Goal: Task Accomplishment & Management: Manage account settings

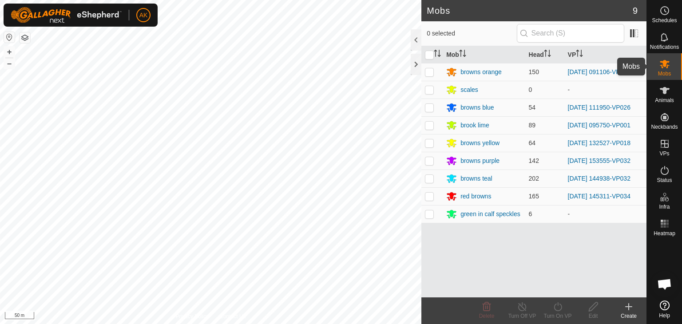
click at [661, 68] on icon at bounding box center [665, 64] width 11 height 11
click at [429, 174] on td at bounding box center [432, 179] width 21 height 18
checkbox input "true"
click at [558, 308] on icon at bounding box center [558, 307] width 11 height 11
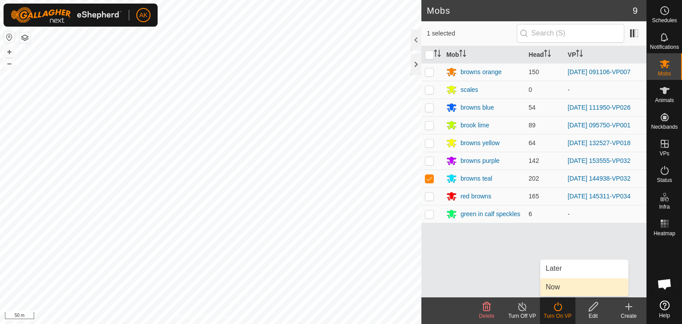
click at [560, 286] on link "Now" at bounding box center [585, 288] width 88 height 18
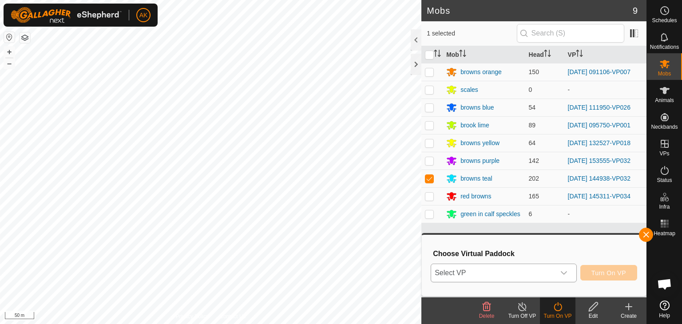
click at [530, 273] on span "Select VP" at bounding box center [493, 273] width 124 height 18
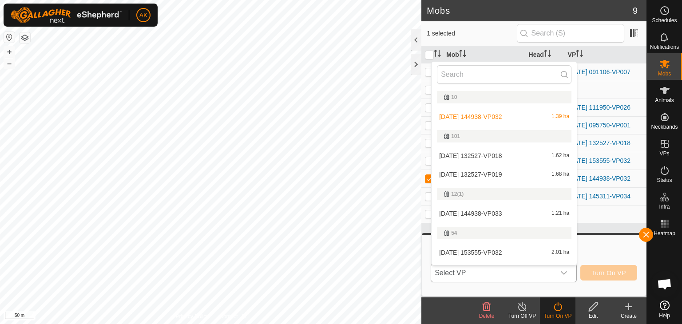
scroll to position [15, 0]
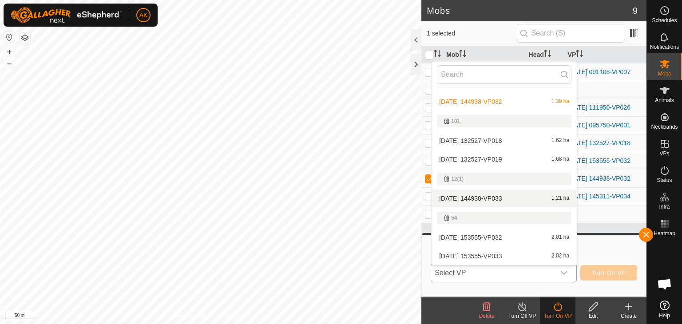
click at [464, 199] on li "[DATE] 144938-VP033 1.21 ha" at bounding box center [504, 199] width 145 height 18
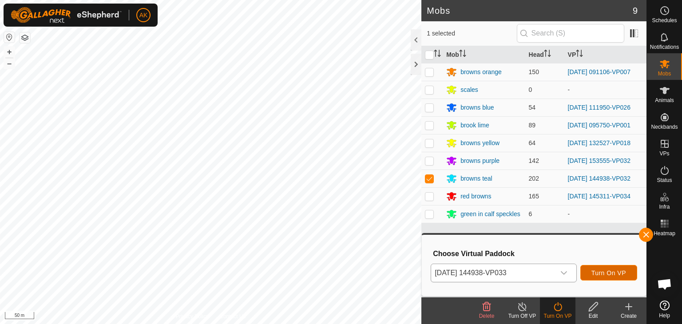
click at [605, 269] on button "Turn On VP" at bounding box center [609, 273] width 57 height 16
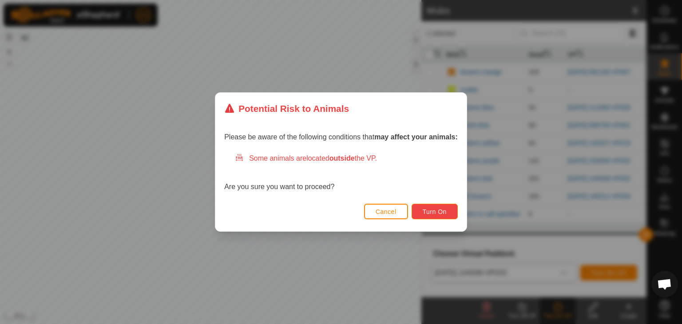
click at [431, 209] on span "Turn On" at bounding box center [435, 211] width 24 height 7
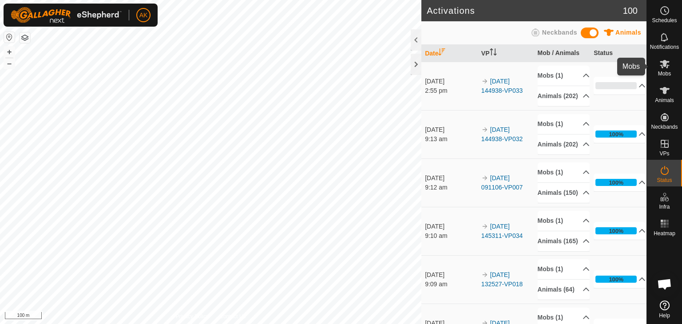
click at [663, 60] on icon at bounding box center [665, 64] width 11 height 11
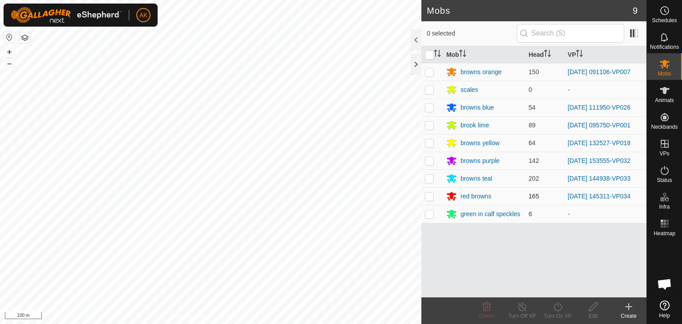
click at [430, 196] on p-checkbox at bounding box center [429, 196] width 9 height 7
checkbox input "true"
click at [560, 307] on icon at bounding box center [558, 307] width 11 height 11
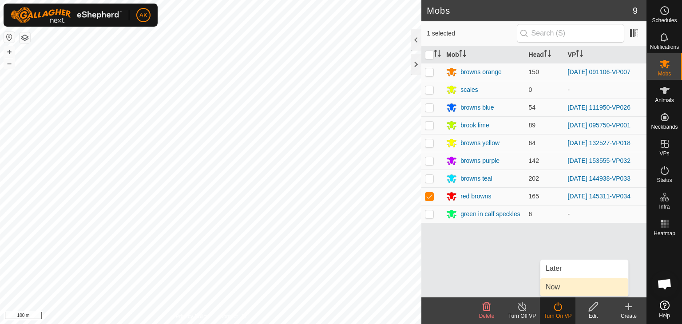
click at [558, 288] on link "Now" at bounding box center [585, 288] width 88 height 18
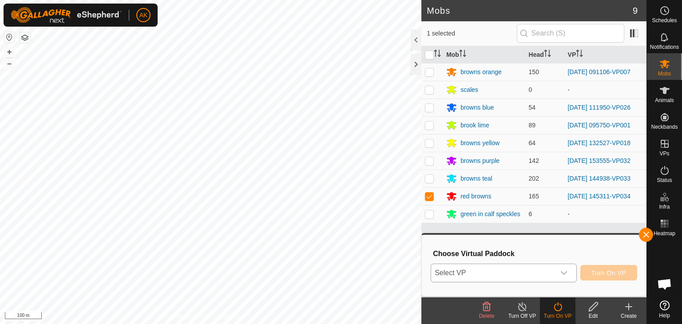
click at [549, 276] on span "Select VP" at bounding box center [493, 273] width 124 height 18
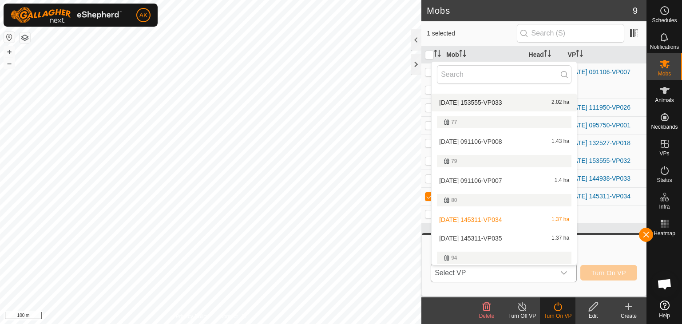
scroll to position [222, 0]
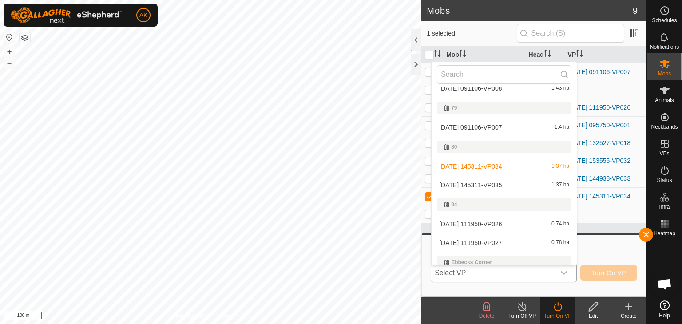
click at [470, 184] on li "[DATE] 145311-VP035 1.37 ha" at bounding box center [504, 185] width 145 height 18
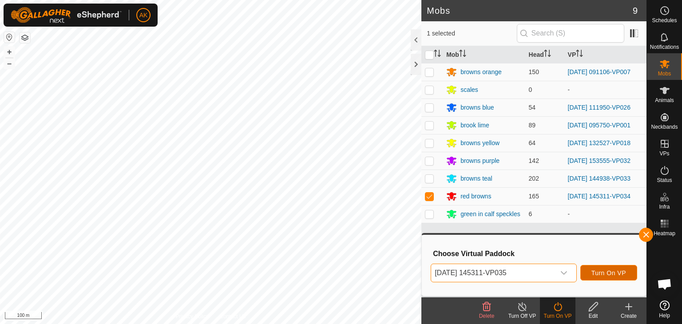
click at [600, 268] on button "Turn On VP" at bounding box center [609, 273] width 57 height 16
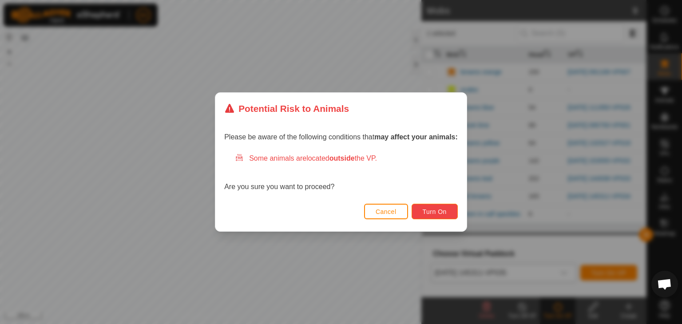
click at [440, 211] on span "Turn On" at bounding box center [435, 211] width 24 height 7
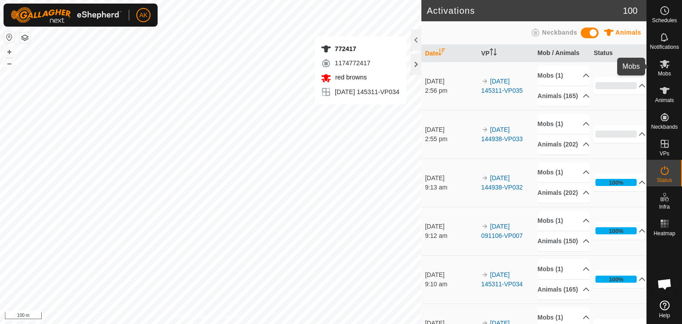
click at [665, 64] on icon at bounding box center [665, 64] width 10 height 8
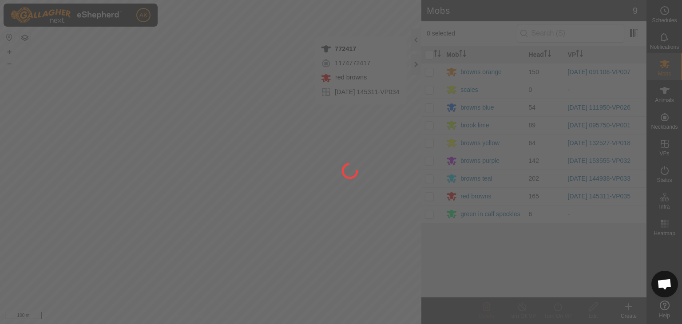
click at [431, 72] on div at bounding box center [341, 162] width 682 height 324
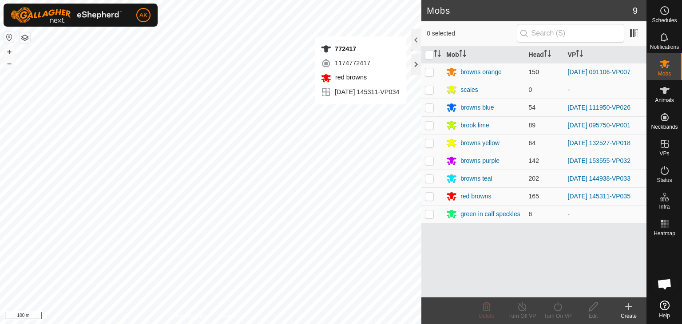
click at [430, 72] on p-checkbox at bounding box center [429, 71] width 9 height 7
checkbox input "true"
click at [560, 307] on icon at bounding box center [558, 307] width 11 height 11
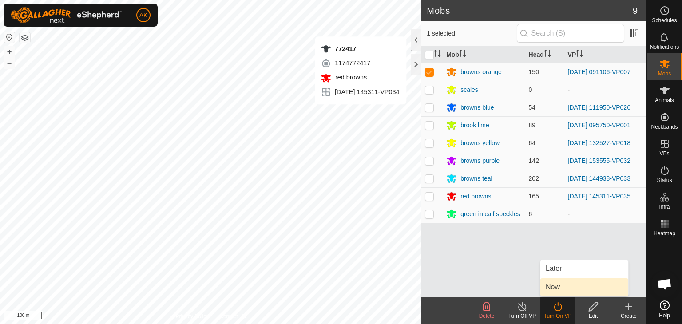
click at [556, 286] on link "Now" at bounding box center [585, 288] width 88 height 18
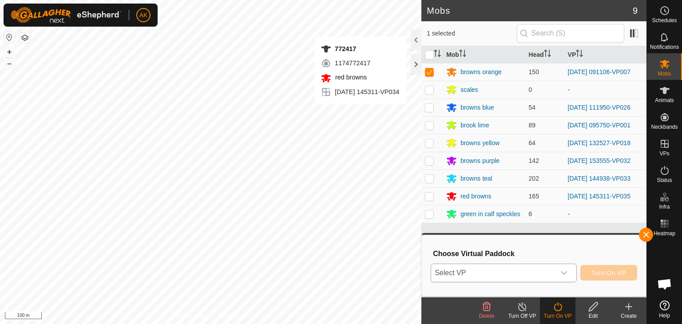
click at [500, 270] on span "Select VP" at bounding box center [493, 273] width 124 height 18
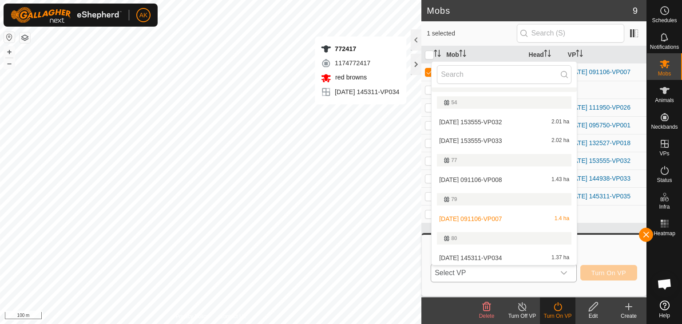
scroll to position [193, 0]
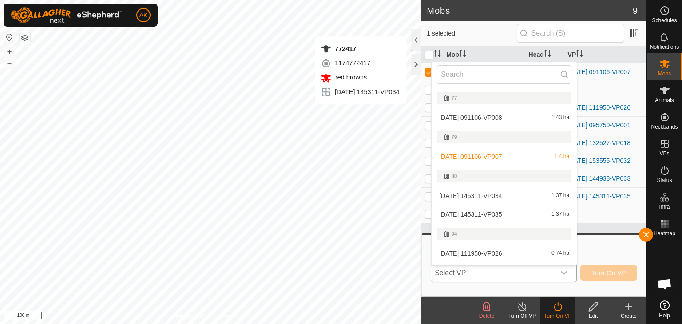
click at [490, 116] on li "[DATE] 091106-VP008 1.43 ha" at bounding box center [504, 118] width 145 height 18
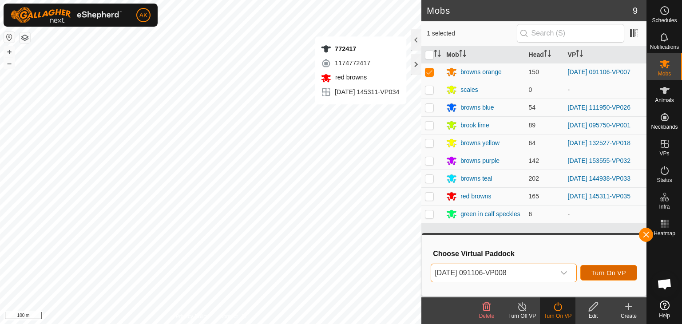
click at [608, 275] on span "Turn On VP" at bounding box center [609, 273] width 35 height 7
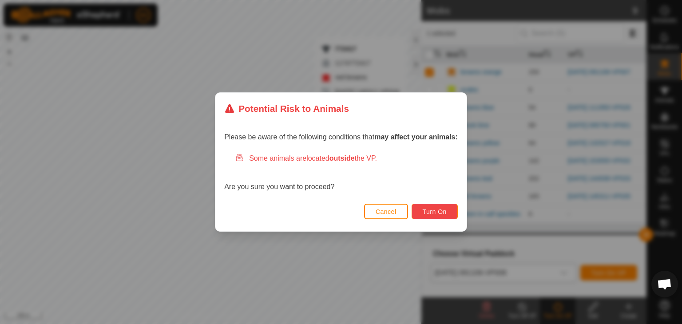
click at [433, 213] on span "Turn On" at bounding box center [435, 211] width 24 height 7
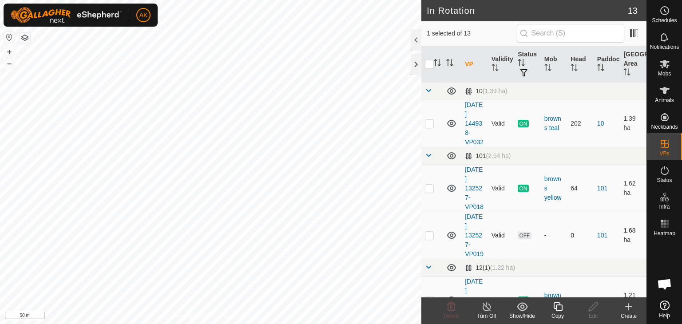
checkbox input "false"
click at [454, 307] on icon at bounding box center [451, 307] width 11 height 11
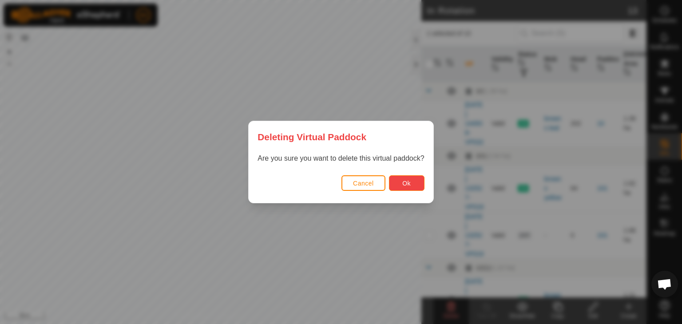
click at [407, 182] on span "Ok" at bounding box center [407, 183] width 8 height 7
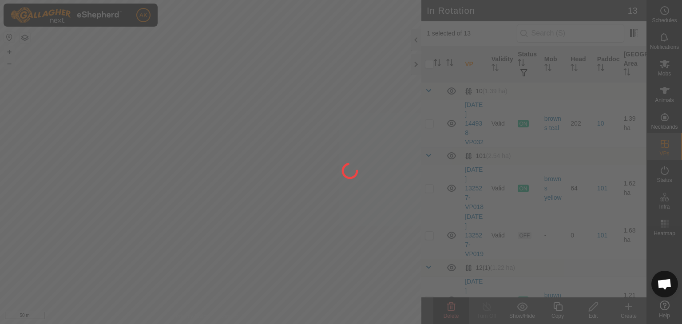
checkbox input "false"
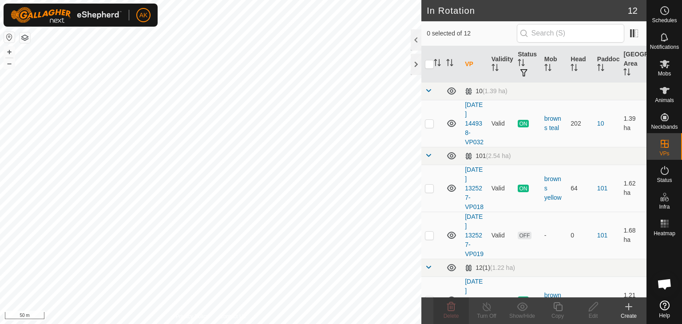
checkbox input "true"
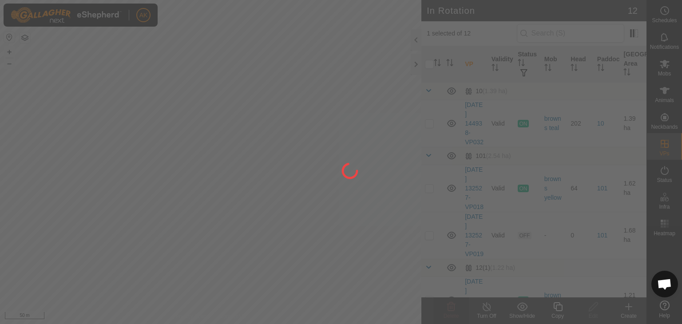
click at [552, 301] on div at bounding box center [341, 162] width 682 height 324
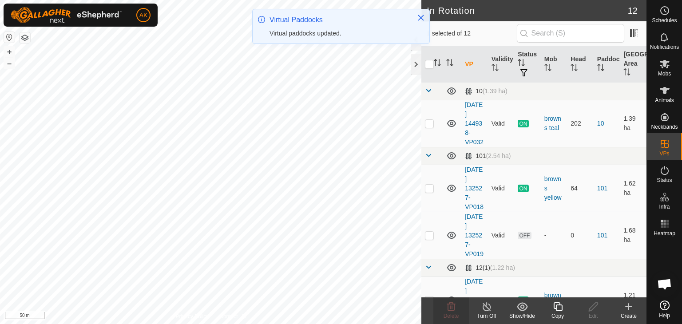
click at [562, 311] on icon at bounding box center [558, 307] width 9 height 9
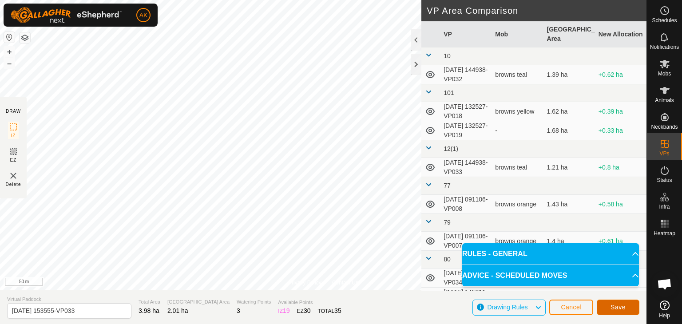
click at [621, 309] on span "Save" at bounding box center [618, 307] width 15 height 7
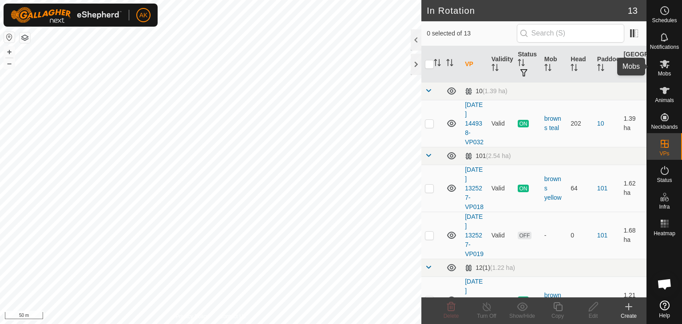
click at [662, 66] on icon at bounding box center [665, 64] width 10 height 8
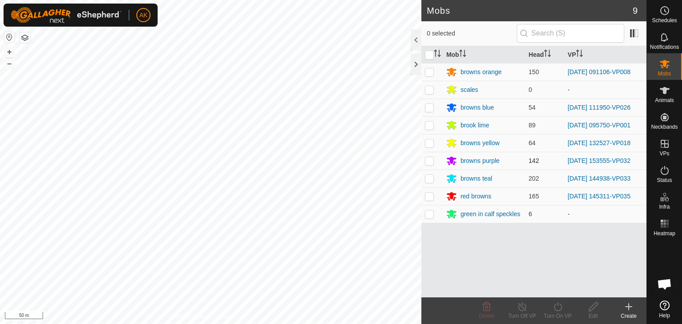
click at [432, 162] on p-checkbox at bounding box center [429, 160] width 9 height 7
checkbox input "true"
click at [562, 310] on icon at bounding box center [558, 307] width 11 height 11
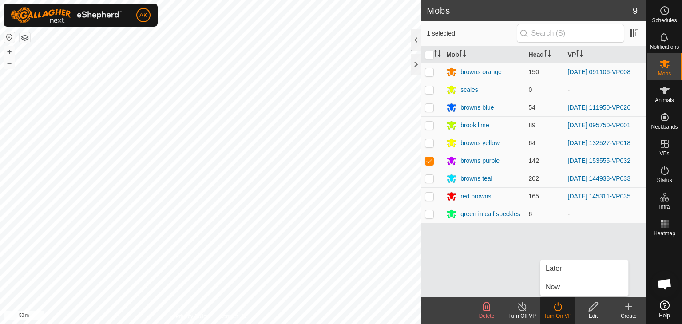
click at [562, 298] on div "Turn On VP" at bounding box center [558, 311] width 36 height 27
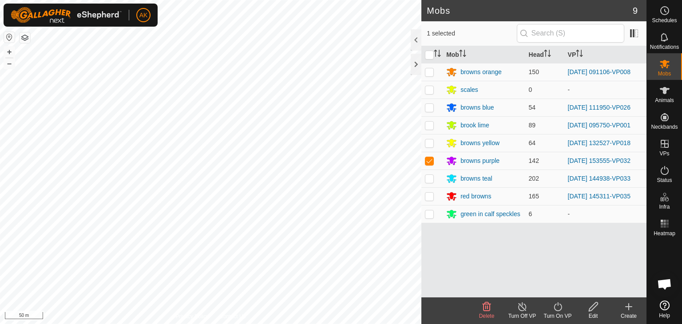
click at [557, 304] on icon at bounding box center [558, 307] width 11 height 11
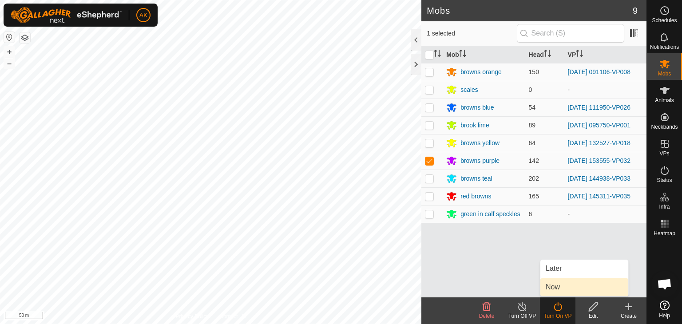
click at [558, 286] on link "Now" at bounding box center [585, 288] width 88 height 18
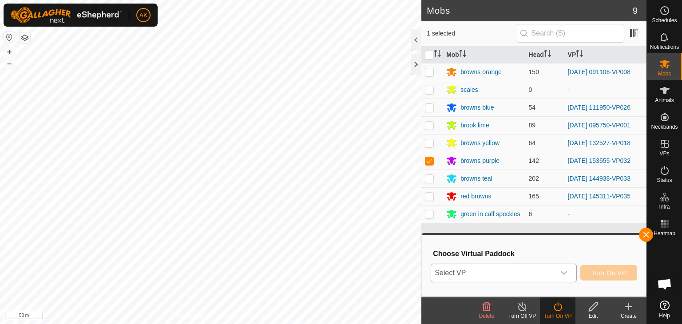
click at [487, 277] on span "Select VP" at bounding box center [493, 273] width 124 height 18
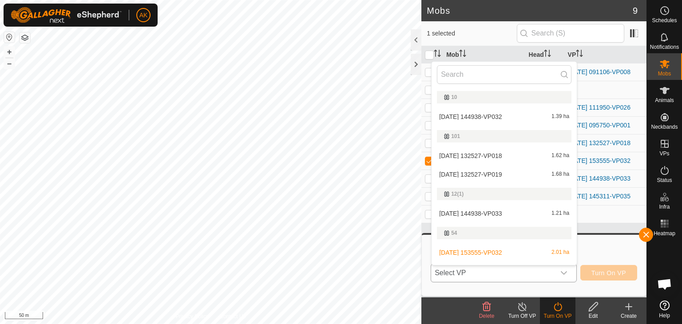
scroll to position [15, 0]
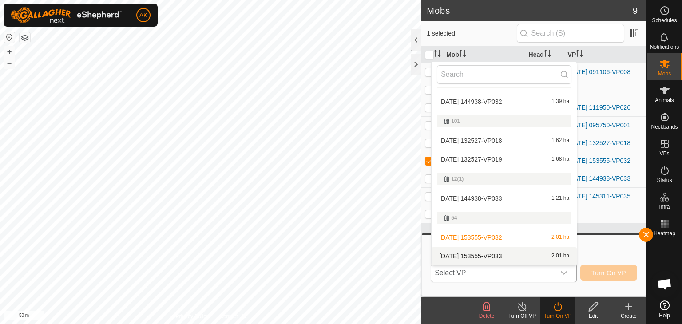
click at [484, 258] on li "[DATE] 153555-VP033 2.01 ha" at bounding box center [504, 256] width 145 height 18
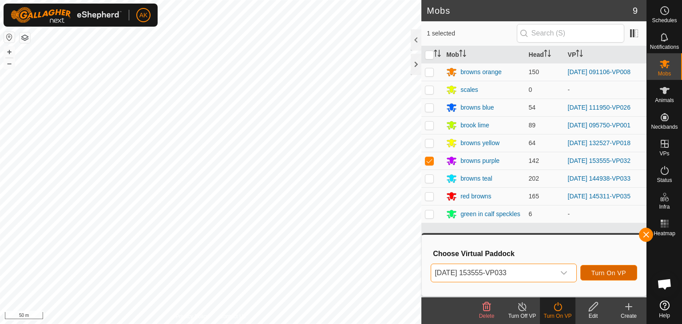
click at [606, 272] on span "Turn On VP" at bounding box center [609, 273] width 35 height 7
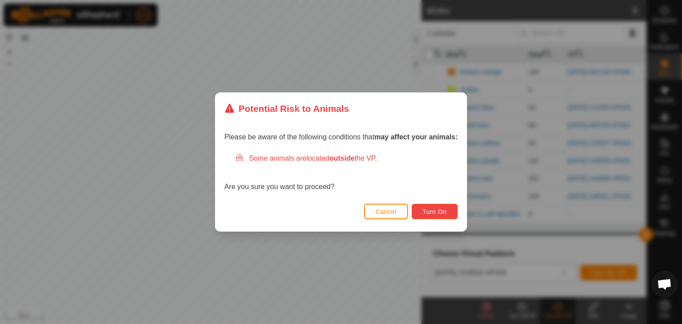
click at [431, 215] on span "Turn On" at bounding box center [435, 211] width 24 height 7
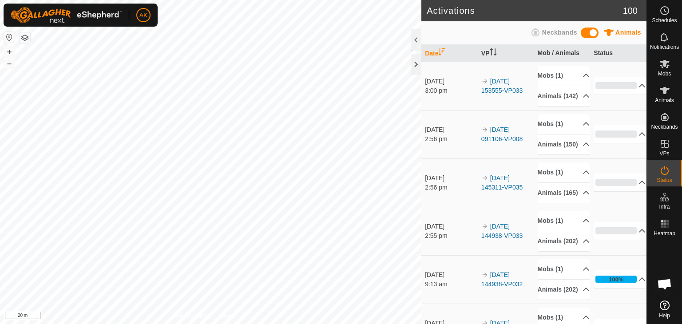
click at [25, 36] on button "button" at bounding box center [25, 37] width 11 height 11
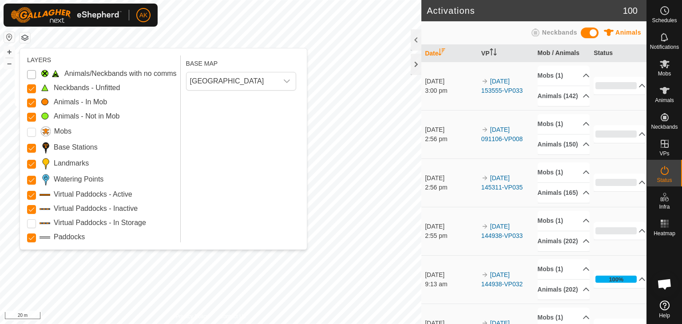
click at [30, 72] on Issue "Animals/Neckbands with no comms" at bounding box center [31, 74] width 9 height 9
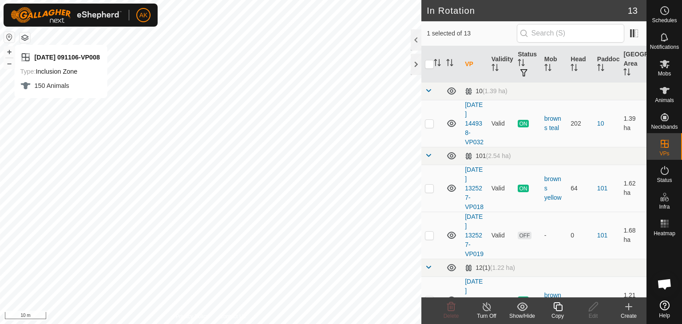
click at [27, 38] on button "button" at bounding box center [25, 37] width 11 height 11
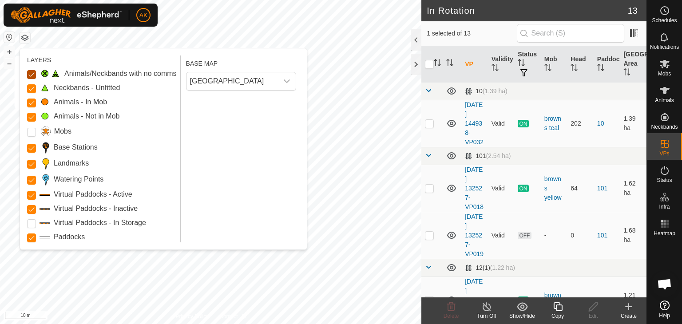
click at [32, 72] on Issue "Animals/Neckbands with no comms" at bounding box center [31, 74] width 9 height 9
click at [32, 86] on Unfitted "Neckbands - Unfitted" at bounding box center [31, 88] width 9 height 9
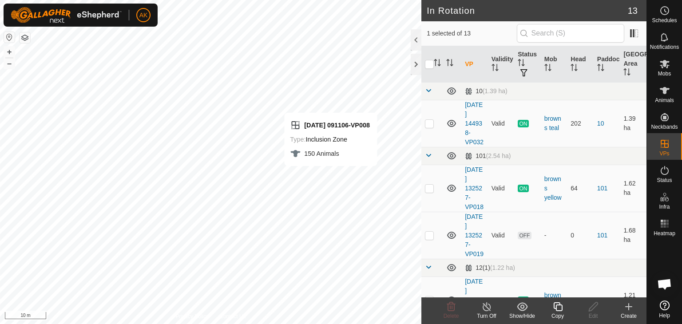
checkbox input "false"
checkbox input "true"
